Goal: Task Accomplishment & Management: Manage account settings

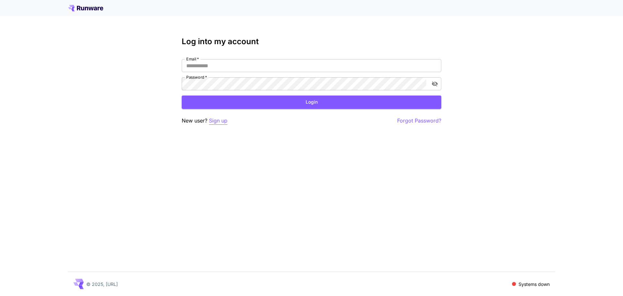
type input "**********"
click at [218, 123] on p "Sign up" at bounding box center [218, 120] width 18 height 8
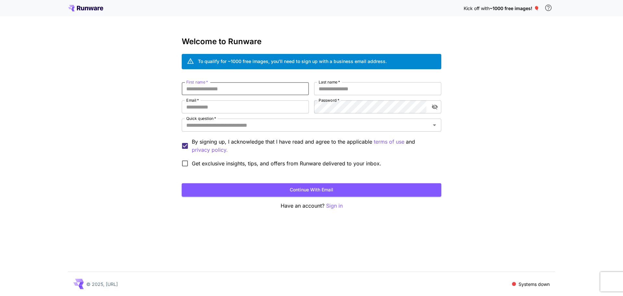
click at [230, 92] on input "First name   *" at bounding box center [245, 88] width 127 height 13
type input "*"
type input "******"
type input "****"
click at [205, 105] on input "Email   *" at bounding box center [245, 106] width 127 height 13
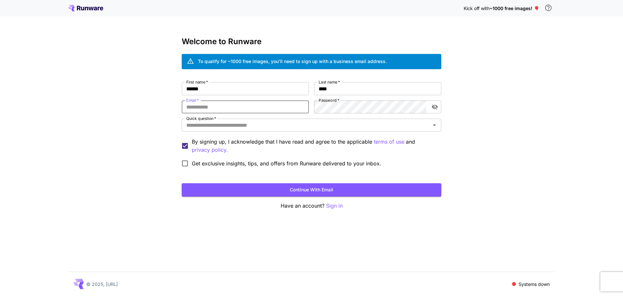
paste input "**********"
type input "**********"
click at [341, 120] on div "Quick question   *" at bounding box center [312, 124] width 260 height 13
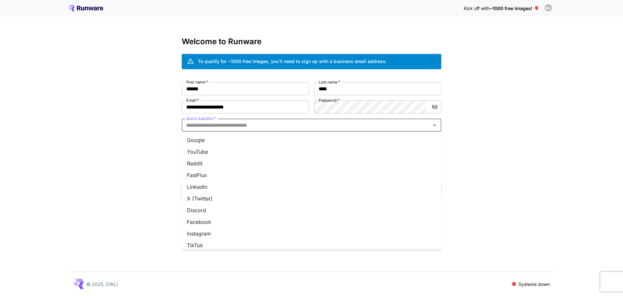
click at [283, 146] on li "YouTube" at bounding box center [312, 152] width 260 height 12
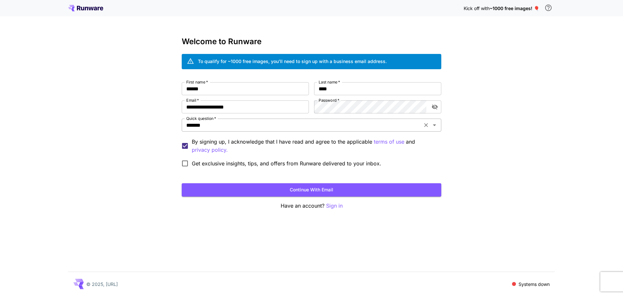
click at [281, 130] on div "******* Quick question   *" at bounding box center [312, 124] width 260 height 13
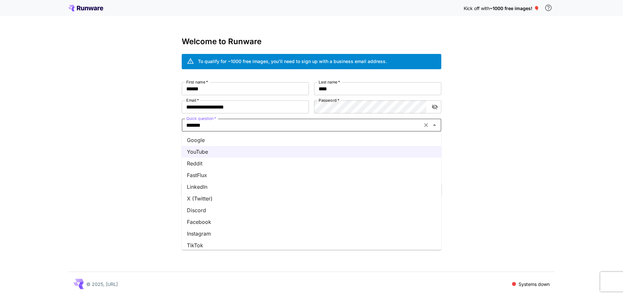
click at [254, 142] on li "Google" at bounding box center [312, 140] width 260 height 12
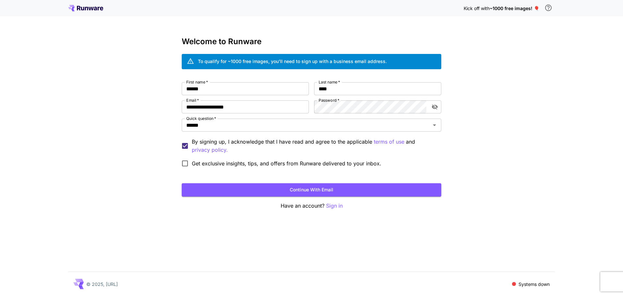
click at [209, 165] on span "Get exclusive insights, tips, and offers from Runware delivered to your inbox." at bounding box center [286, 163] width 189 height 8
click at [249, 191] on button "Continue with email" at bounding box center [312, 189] width 260 height 13
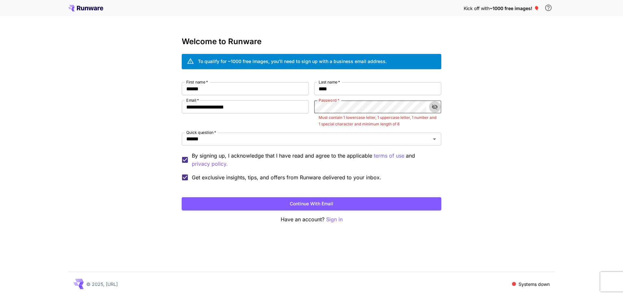
click at [434, 105] on icon "toggle password visibility" at bounding box center [435, 106] width 6 height 5
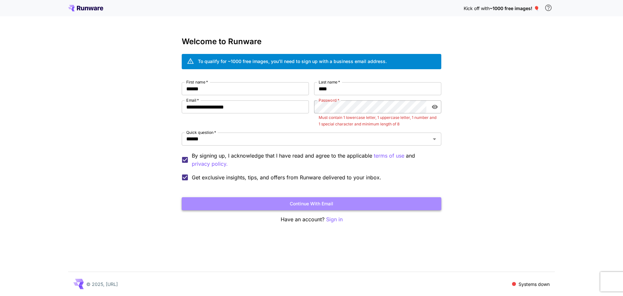
click at [397, 203] on button "Continue with email" at bounding box center [312, 203] width 260 height 13
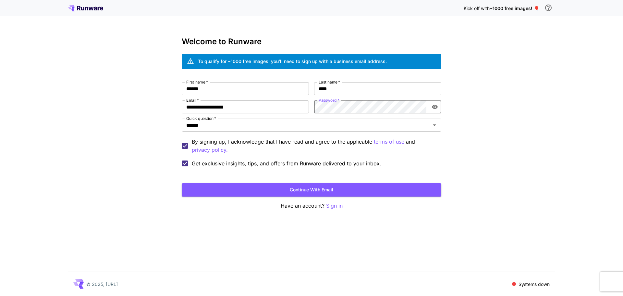
drag, startPoint x: 470, startPoint y: 165, endPoint x: 448, endPoint y: 171, distance: 23.0
click at [470, 165] on div "**********" at bounding box center [311, 148] width 623 height 296
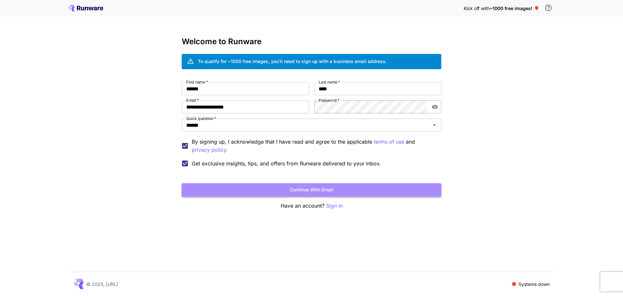
click at [414, 188] on button "Continue with email" at bounding box center [312, 189] width 260 height 13
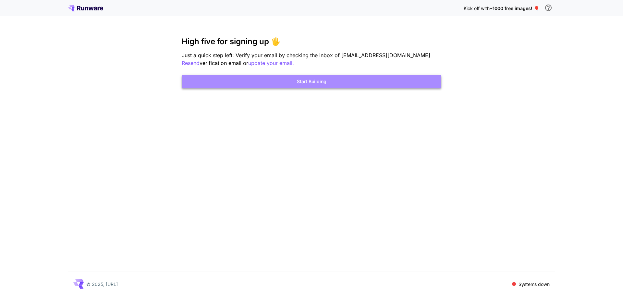
click at [323, 85] on button "Start Building" at bounding box center [312, 81] width 260 height 13
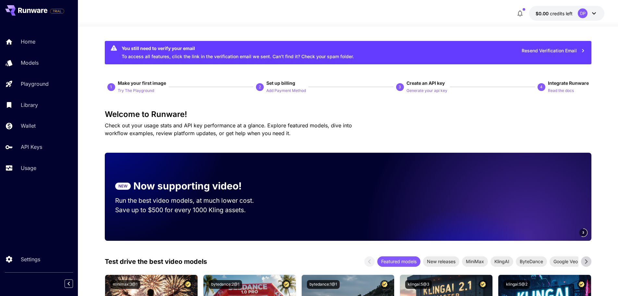
click at [562, 17] on button "$0.00 credits left DP" at bounding box center [566, 13] width 75 height 15
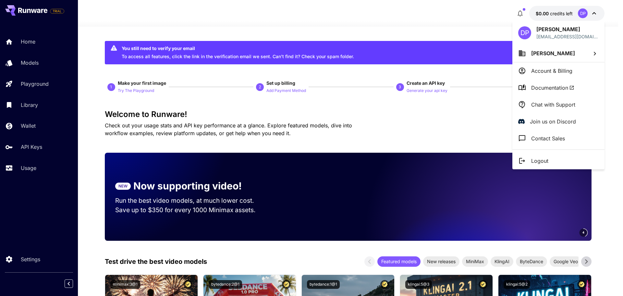
click at [544, 14] on div at bounding box center [311, 148] width 623 height 296
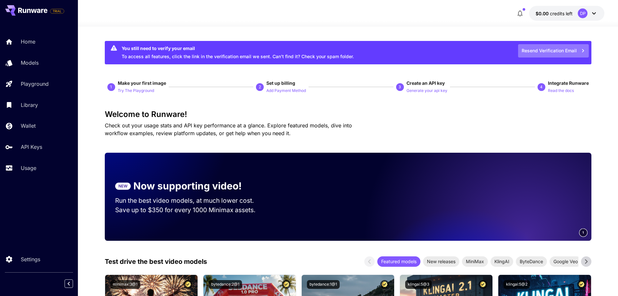
click at [544, 50] on button "Resend Verification Email" at bounding box center [553, 50] width 71 height 13
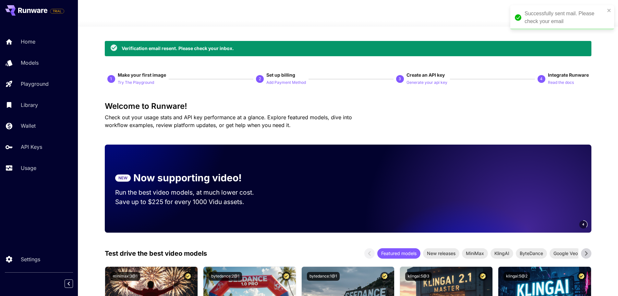
click at [246, 26] on div at bounding box center [348, 23] width 540 height 8
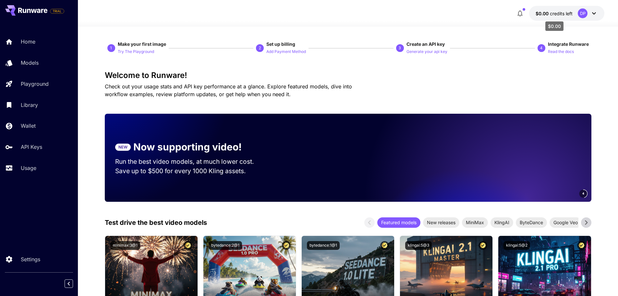
click at [541, 11] on span "$0.00" at bounding box center [543, 14] width 14 height 6
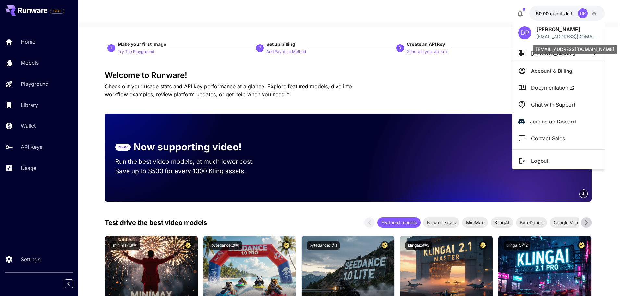
click at [551, 54] on div "[EMAIL_ADDRESS][DOMAIN_NAME]" at bounding box center [575, 47] width 85 height 15
click at [549, 69] on p "Account & Billing" at bounding box center [551, 71] width 41 height 8
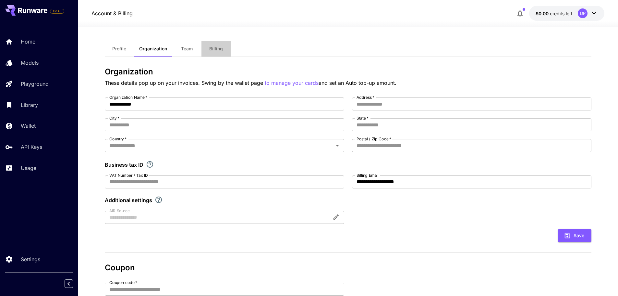
click at [211, 49] on span "Billing" at bounding box center [216, 49] width 14 height 6
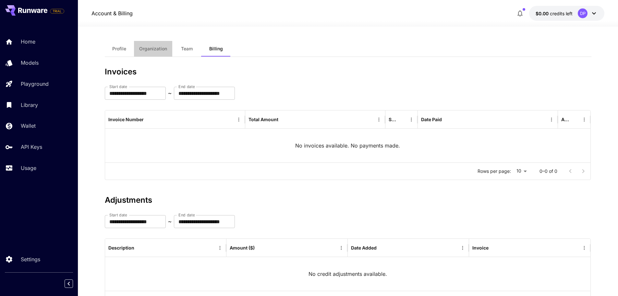
click at [167, 50] on button "Organization" at bounding box center [153, 49] width 38 height 16
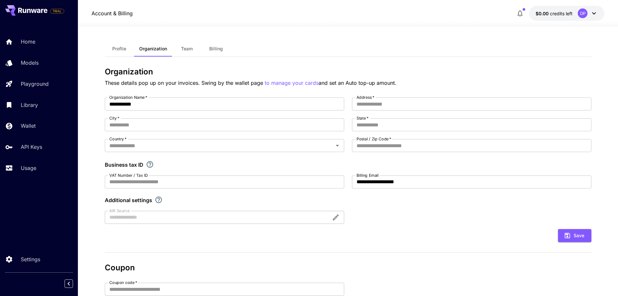
click at [119, 51] on span "Profile" at bounding box center [119, 49] width 14 height 6
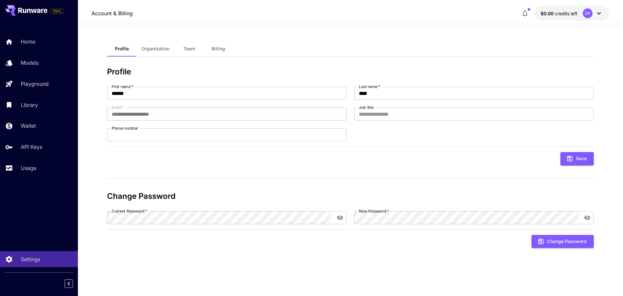
click at [108, 40] on div "**********" at bounding box center [350, 161] width 487 height 269
click at [41, 123] on div "Wallet" at bounding box center [47, 126] width 51 height 8
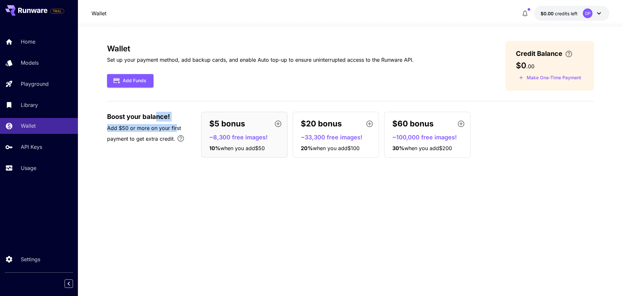
drag, startPoint x: 154, startPoint y: 117, endPoint x: 176, endPoint y: 125, distance: 23.3
click at [176, 125] on div "Boost your balance! Add $50 or more on your first payment to get extra credit." at bounding box center [151, 129] width 88 height 35
click at [601, 16] on icon at bounding box center [599, 13] width 8 height 8
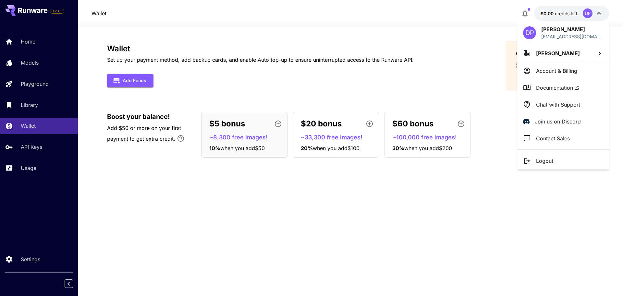
click at [26, 171] on div at bounding box center [311, 148] width 623 height 296
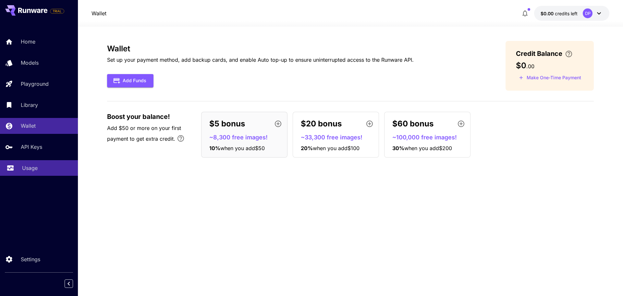
click at [11, 168] on icon at bounding box center [10, 166] width 6 height 3
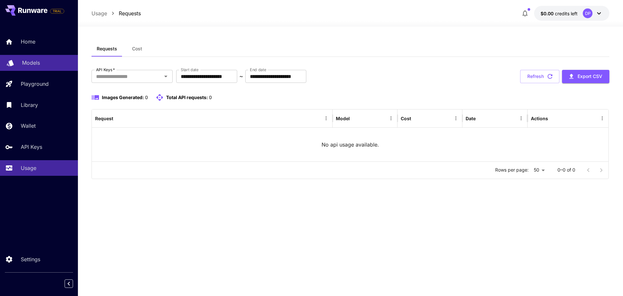
click at [4, 65] on link "Models" at bounding box center [39, 63] width 78 height 16
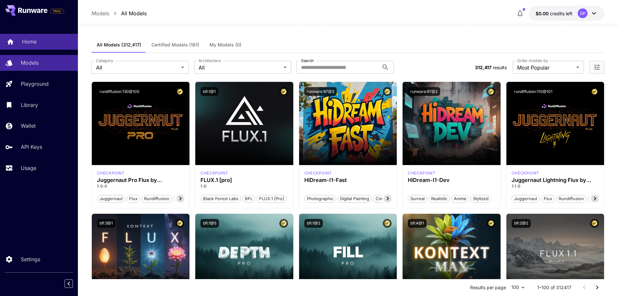
click at [31, 40] on p "Home" at bounding box center [29, 42] width 15 height 8
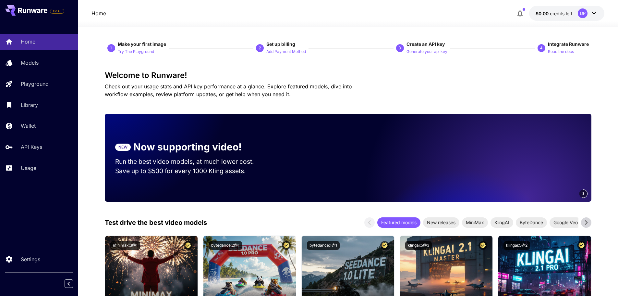
click at [25, 11] on icon at bounding box center [25, 11] width 4 height 4
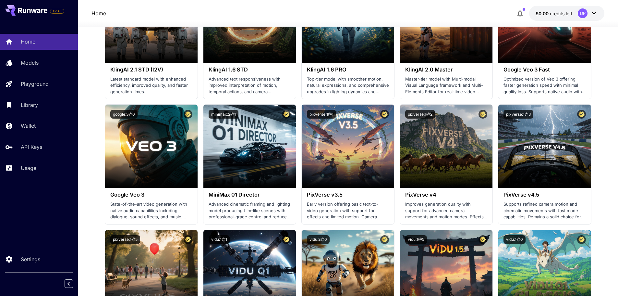
scroll to position [186, 0]
